Goal: Task Accomplishment & Management: Use online tool/utility

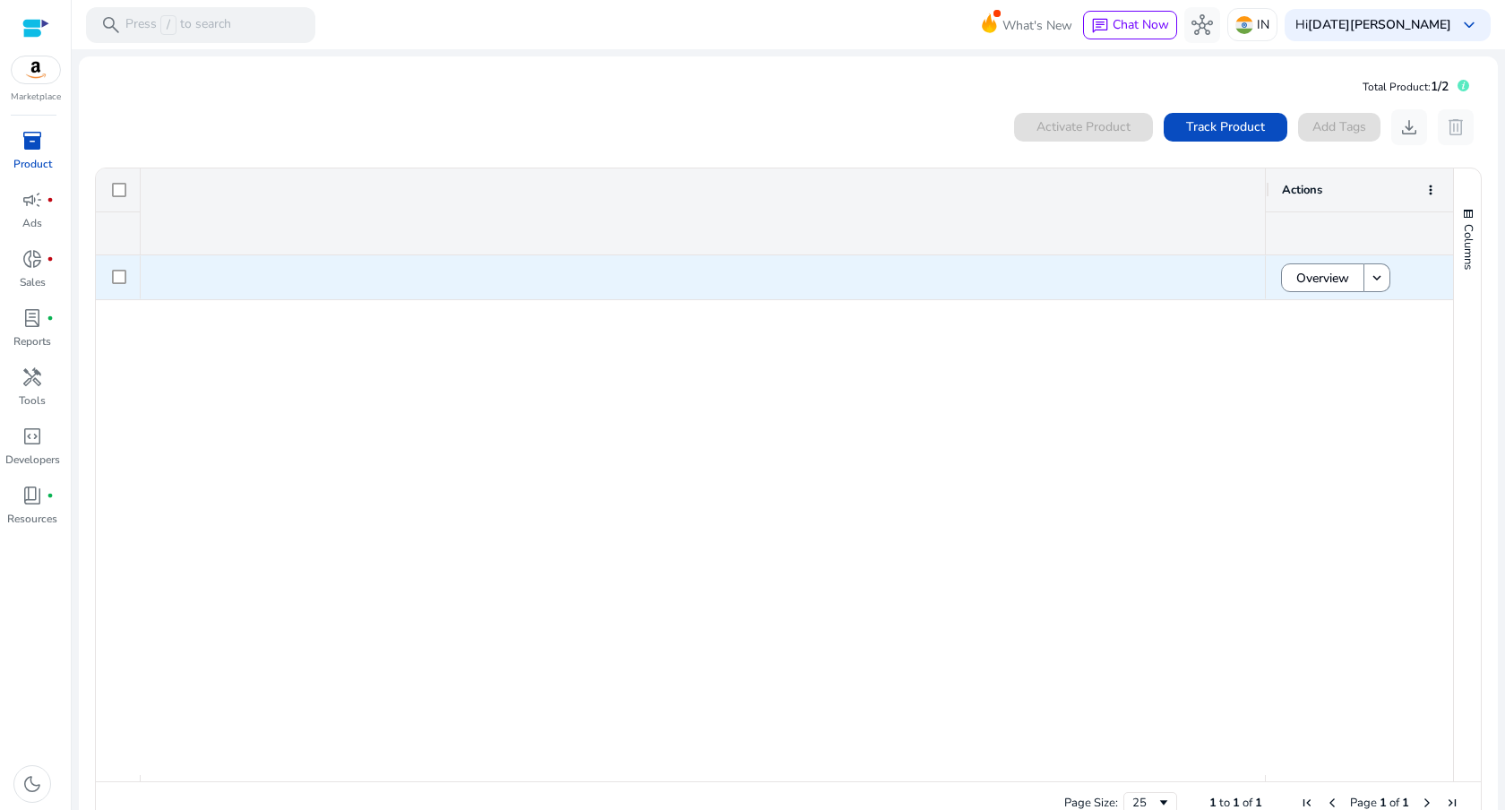
scroll to position [0, 1520]
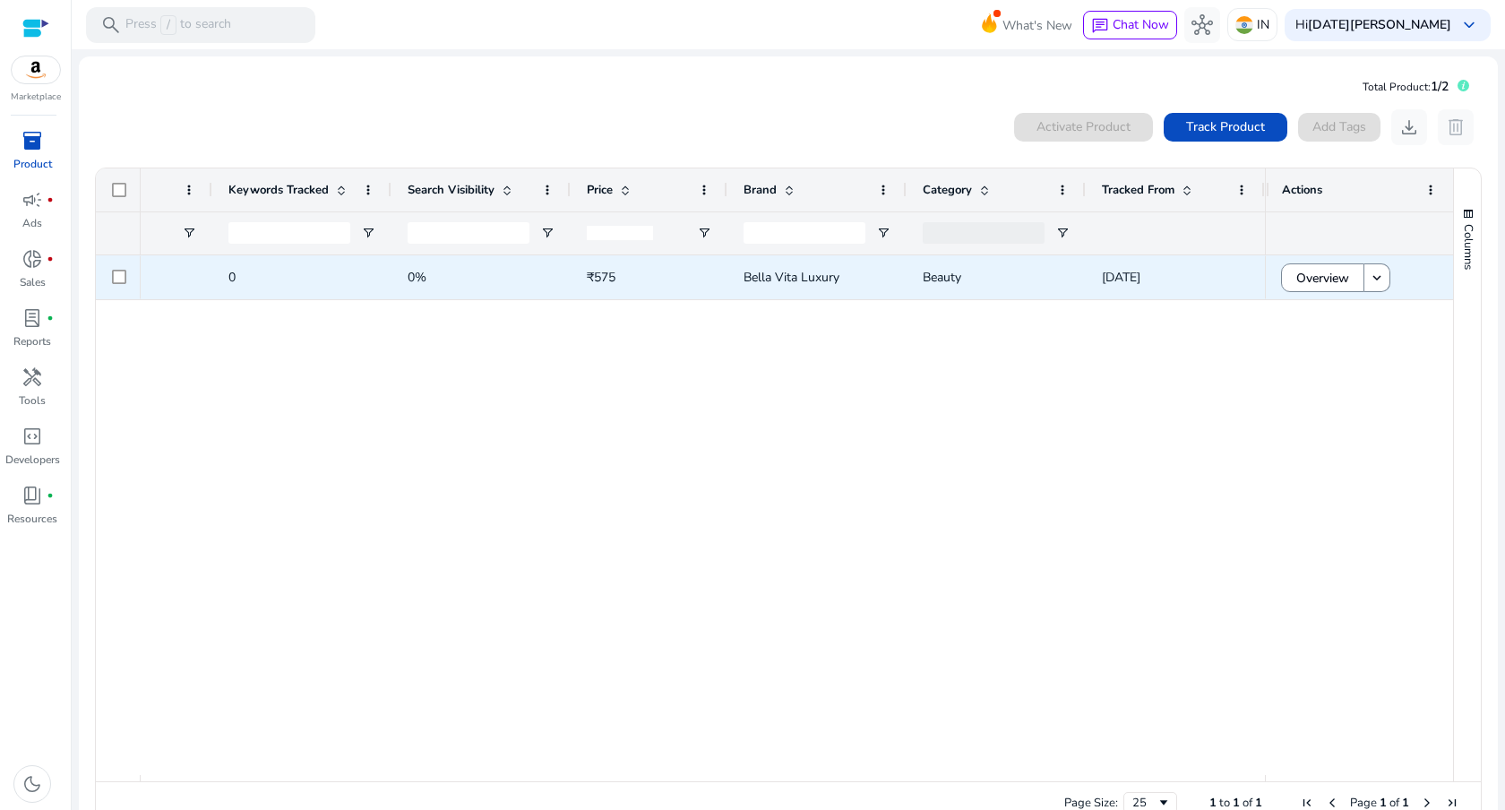
click at [1328, 283] on span "Overview" at bounding box center [1322, 278] width 53 height 37
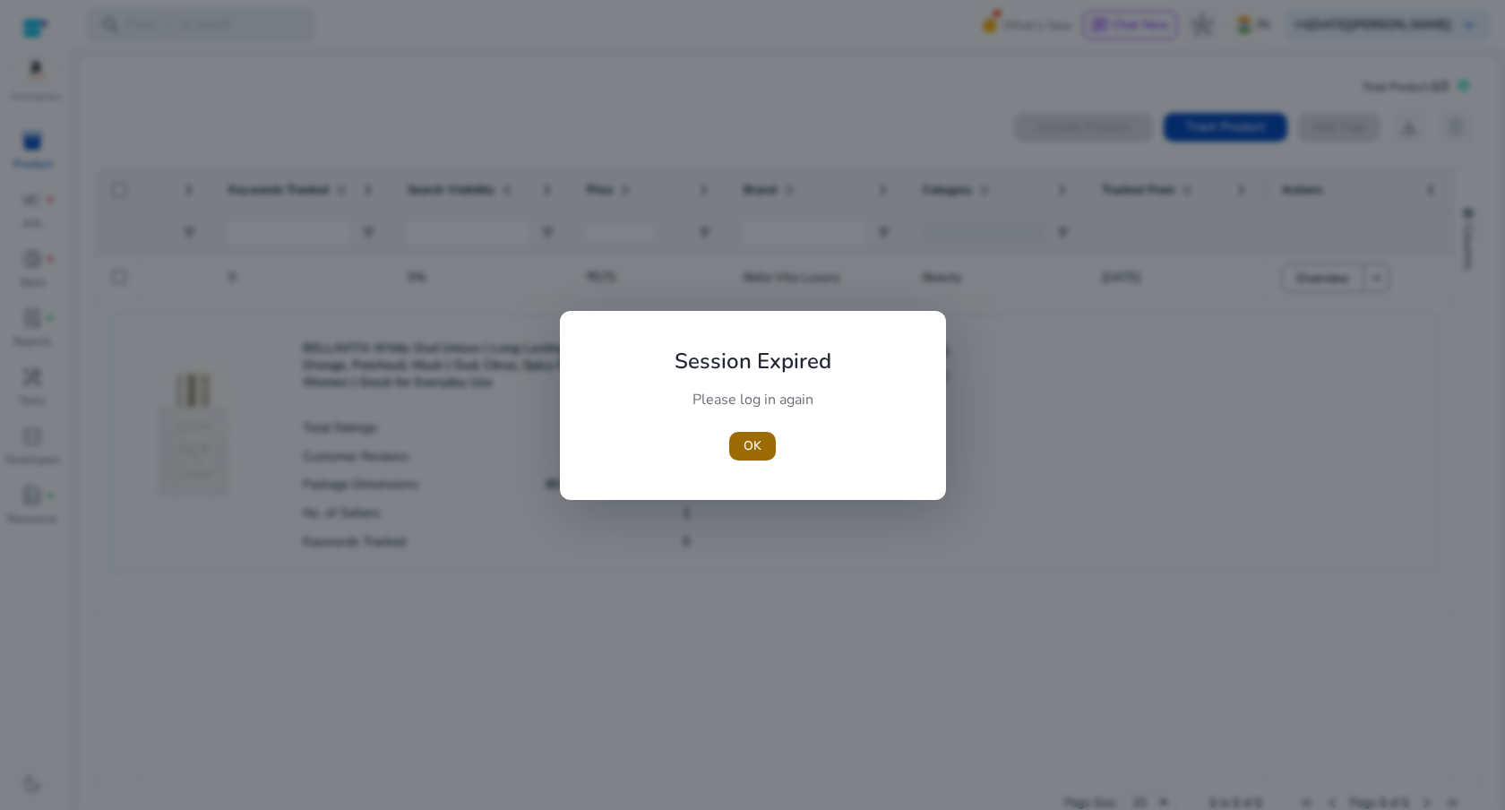
click at [767, 446] on span "button" at bounding box center [752, 446] width 47 height 43
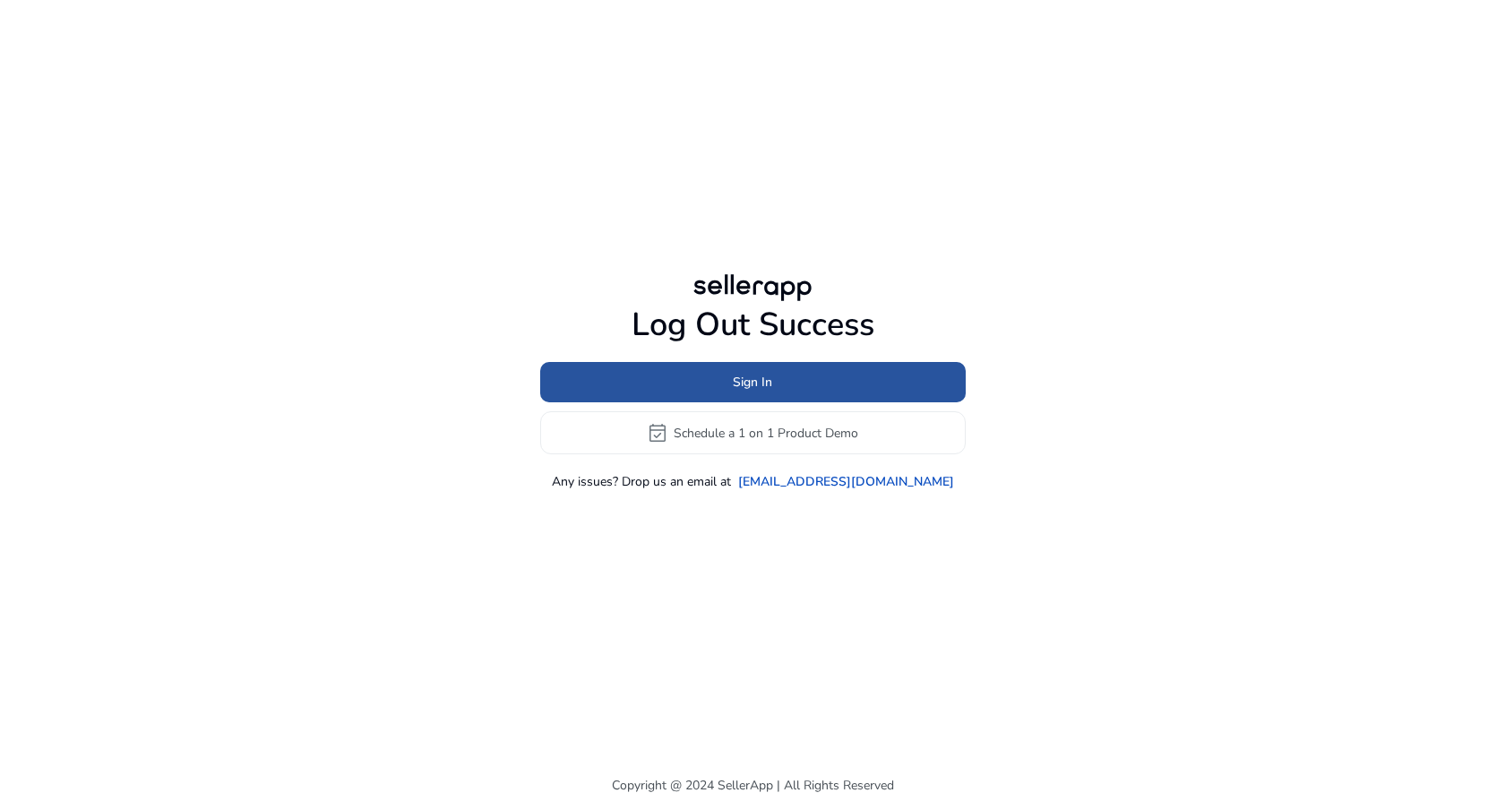
click at [792, 387] on span at bounding box center [752, 382] width 425 height 43
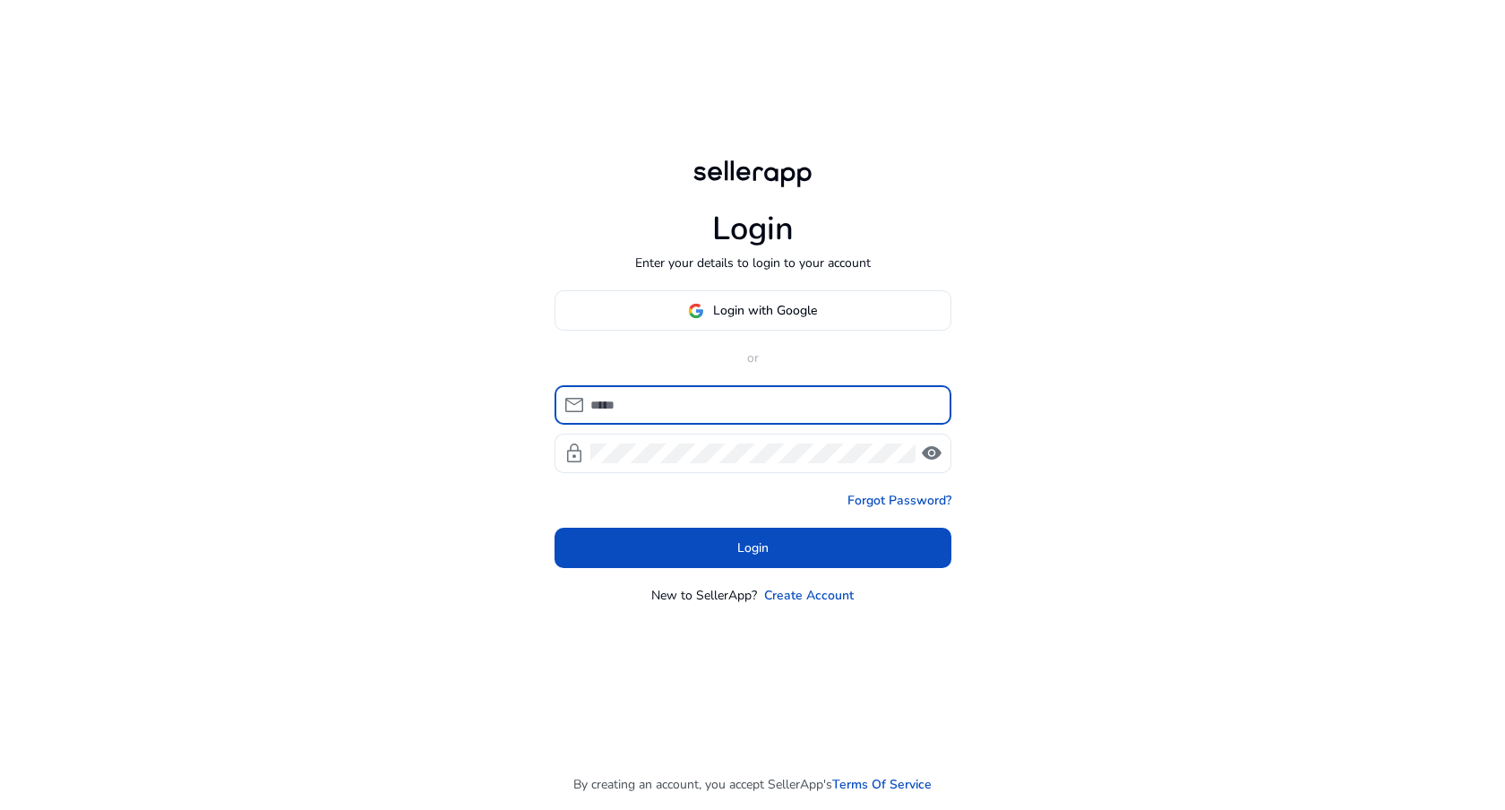
click at [744, 403] on input at bounding box center [763, 405] width 347 height 20
click at [755, 366] on p "or" at bounding box center [752, 357] width 397 height 19
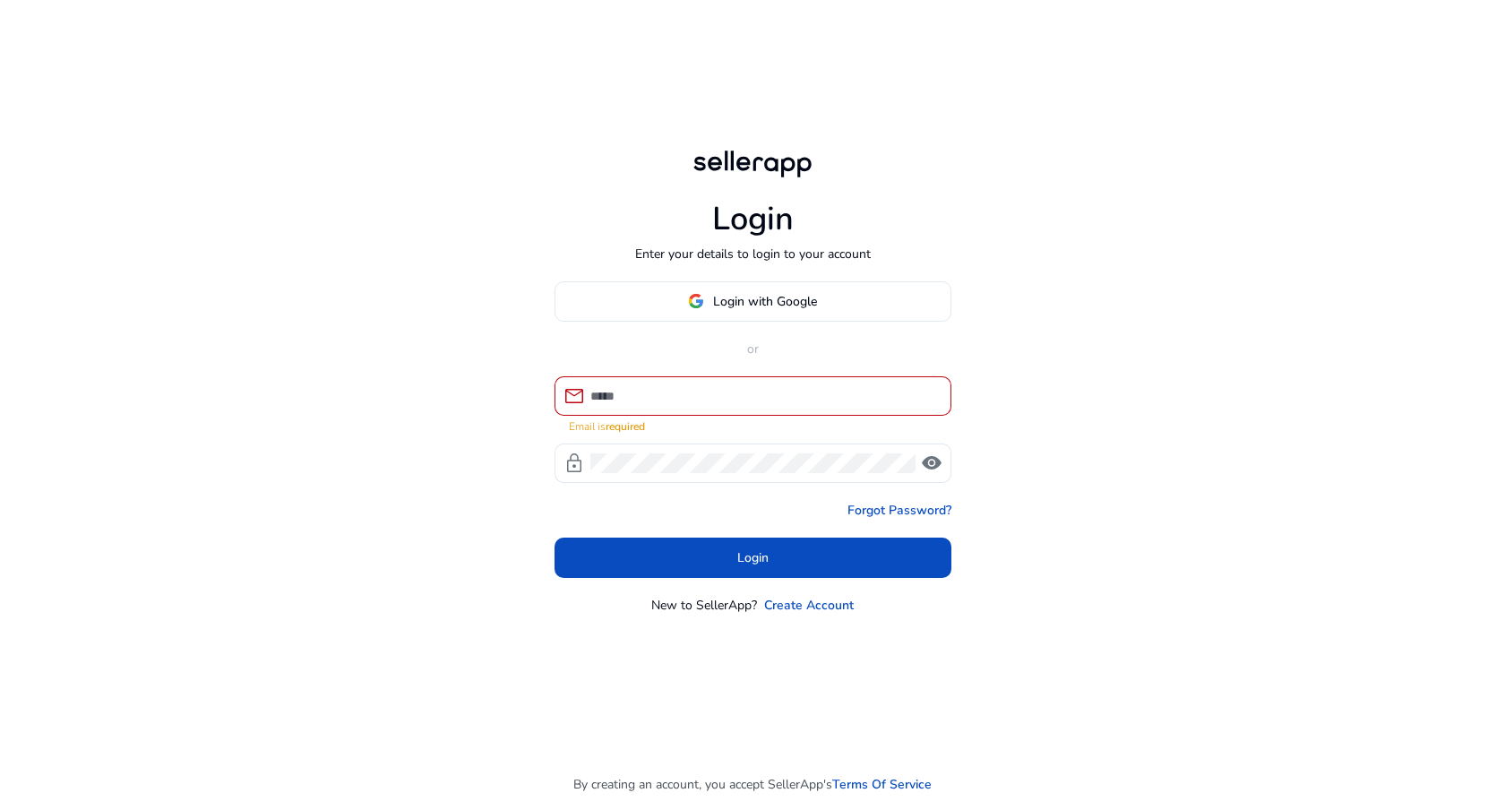
click at [742, 401] on input at bounding box center [763, 396] width 347 height 20
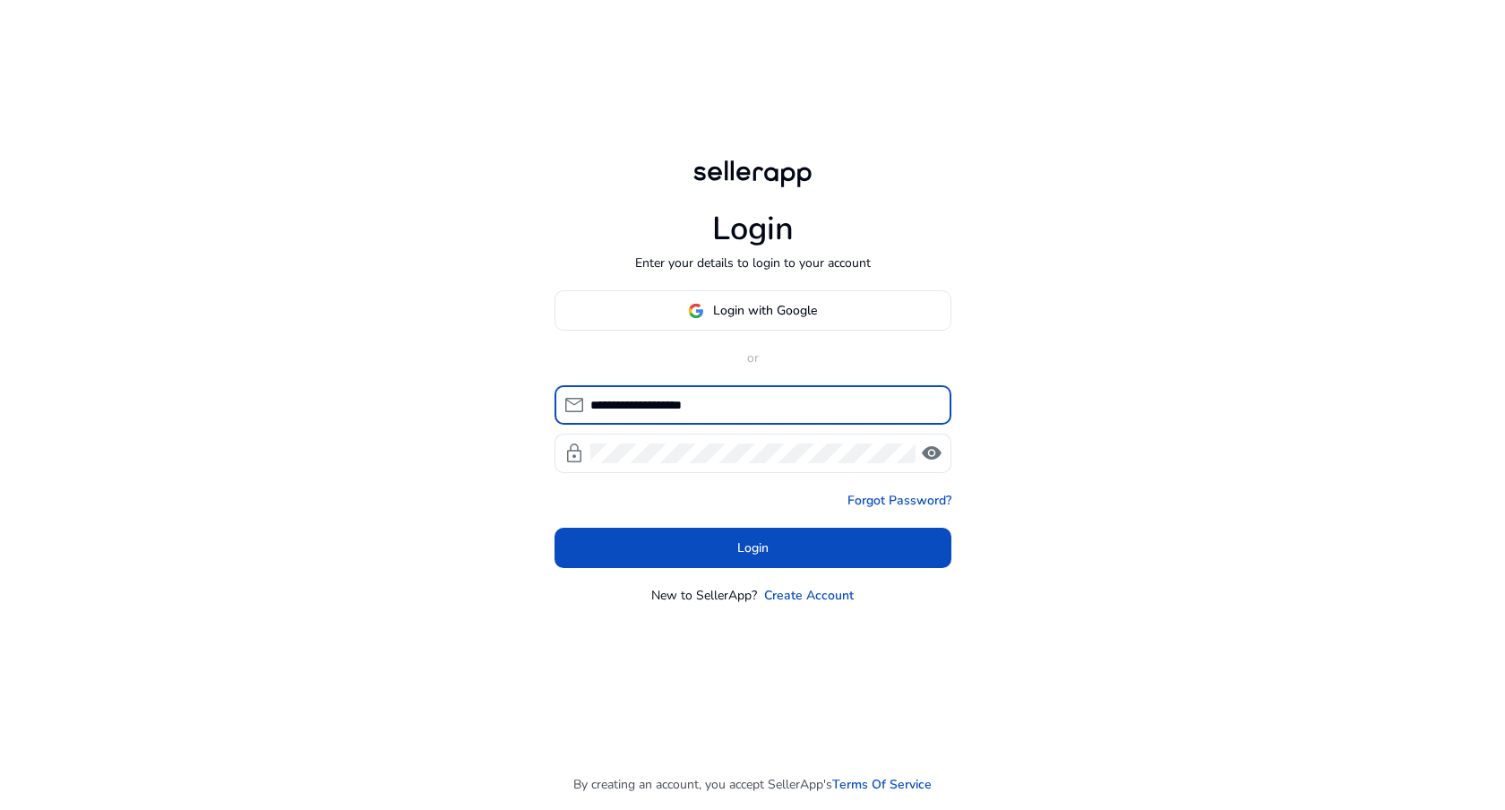
type input "**********"
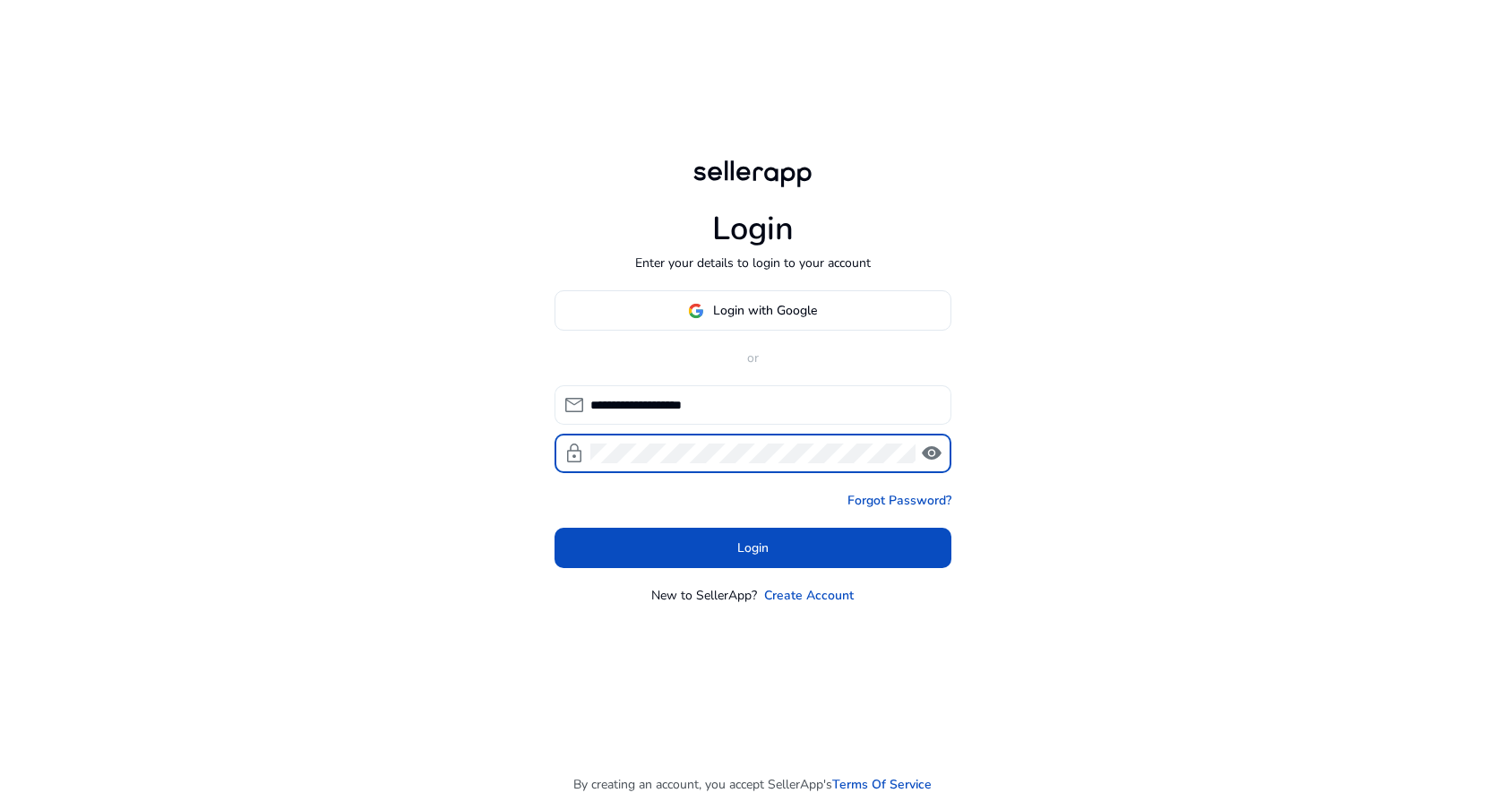
click button "Login" at bounding box center [752, 547] width 397 height 40
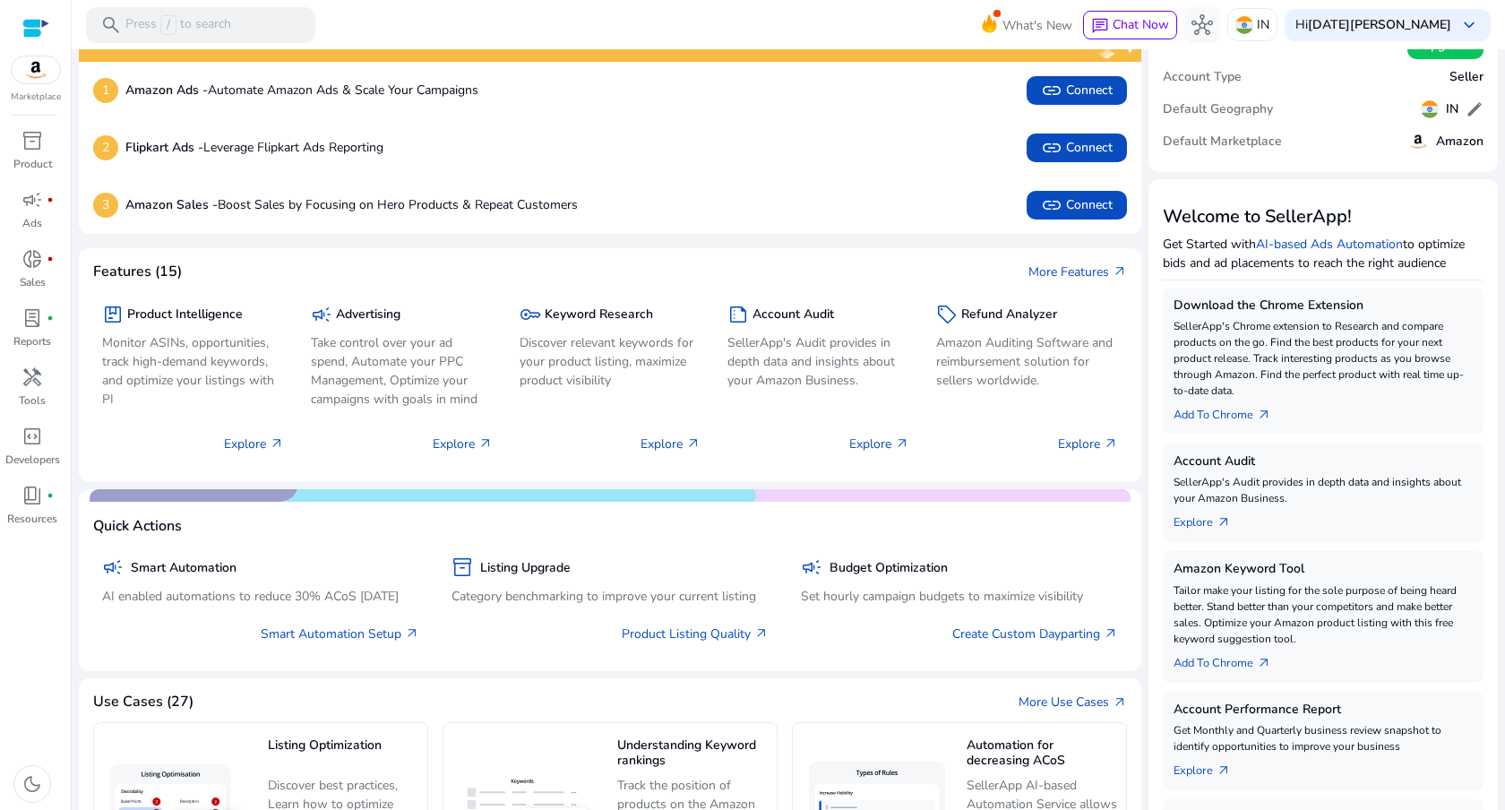
scroll to position [67, 0]
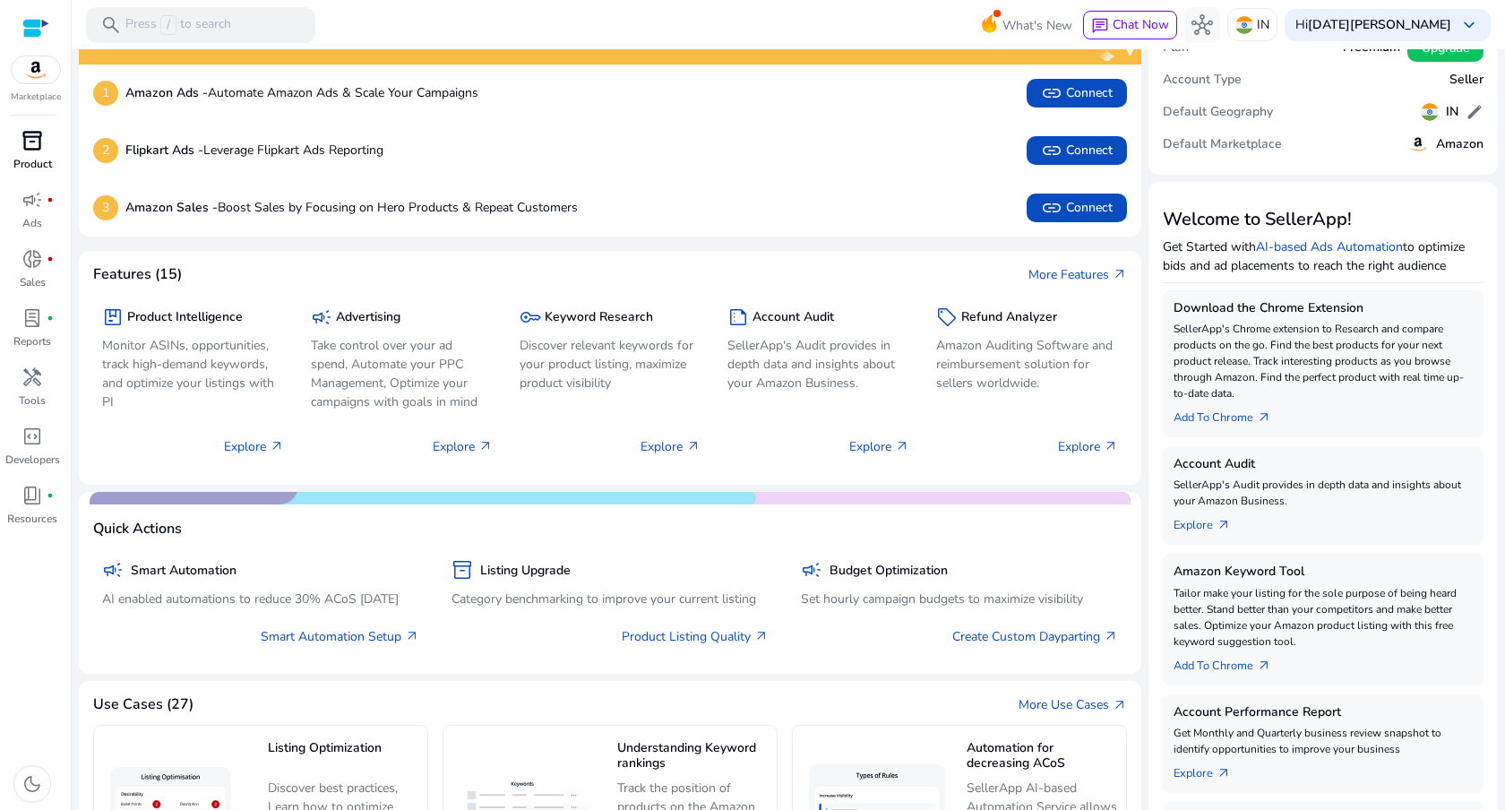
click at [40, 138] on span "inventory_2" at bounding box center [31, 140] width 21 height 21
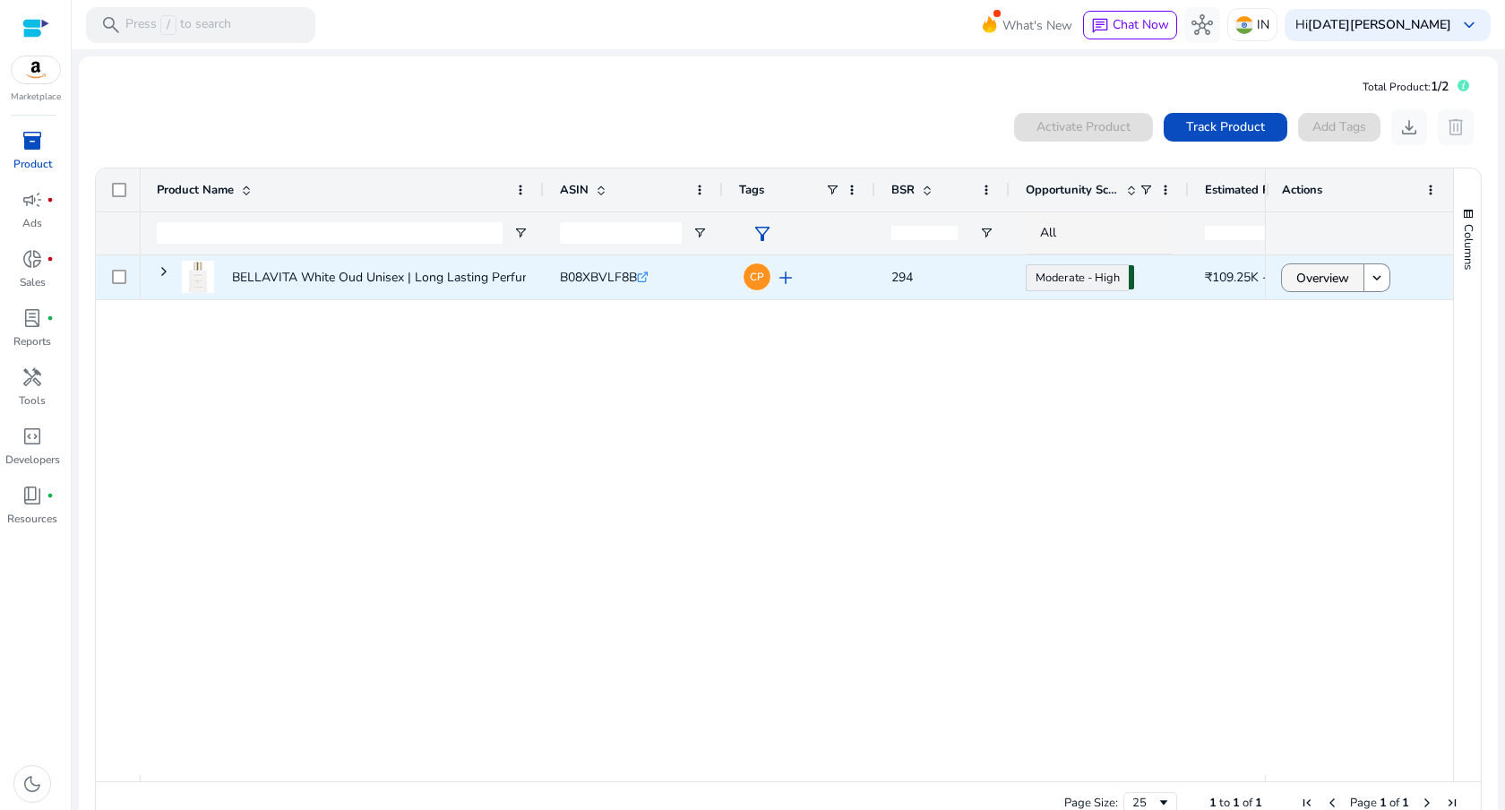
click at [1320, 279] on span "Overview" at bounding box center [1322, 278] width 53 height 37
